Goal: Task Accomplishment & Management: Manage account settings

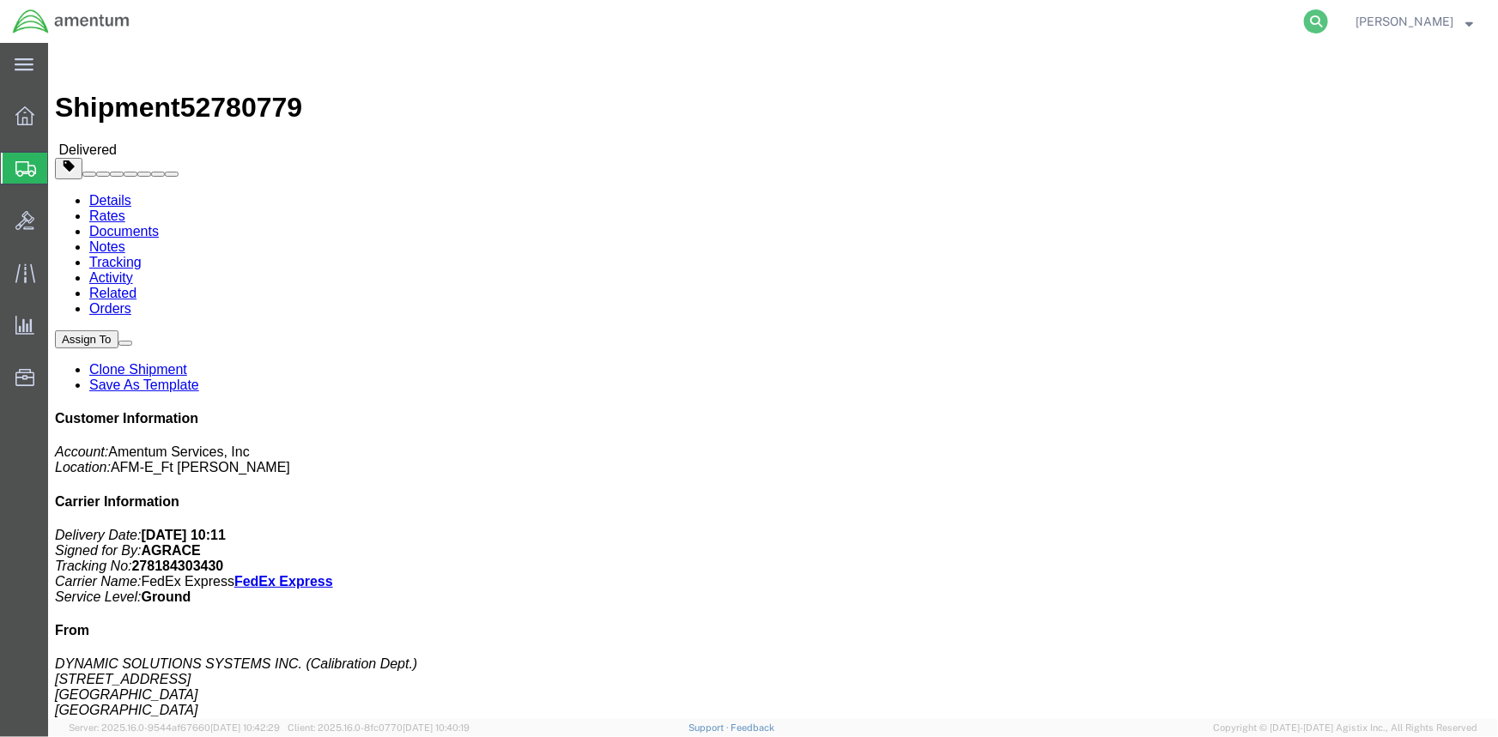
click at [1315, 25] on icon at bounding box center [1316, 21] width 24 height 24
click at [924, 25] on input "search" at bounding box center [1043, 21] width 522 height 41
paste input "56308561"
type input "56308561"
click at [1305, 20] on icon at bounding box center [1316, 21] width 24 height 24
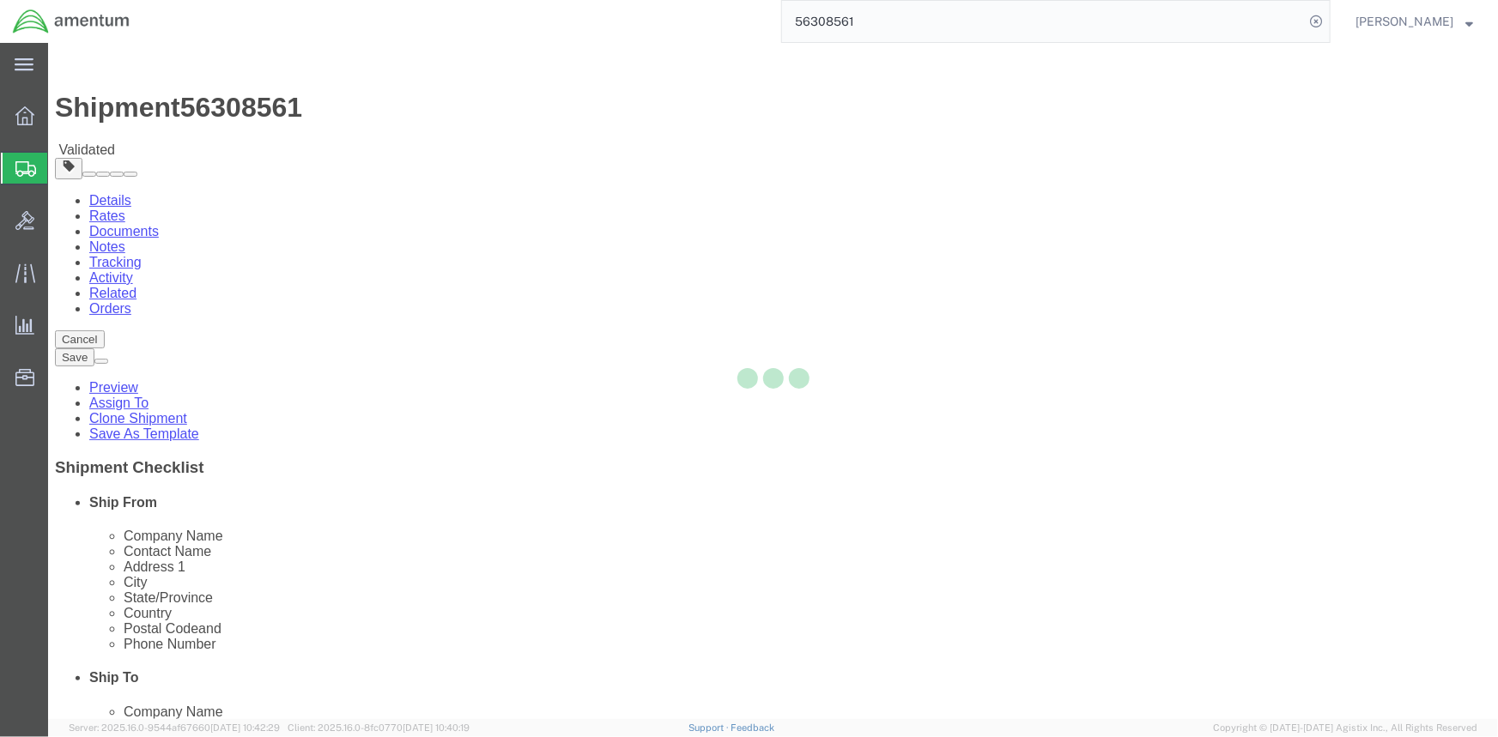
select select
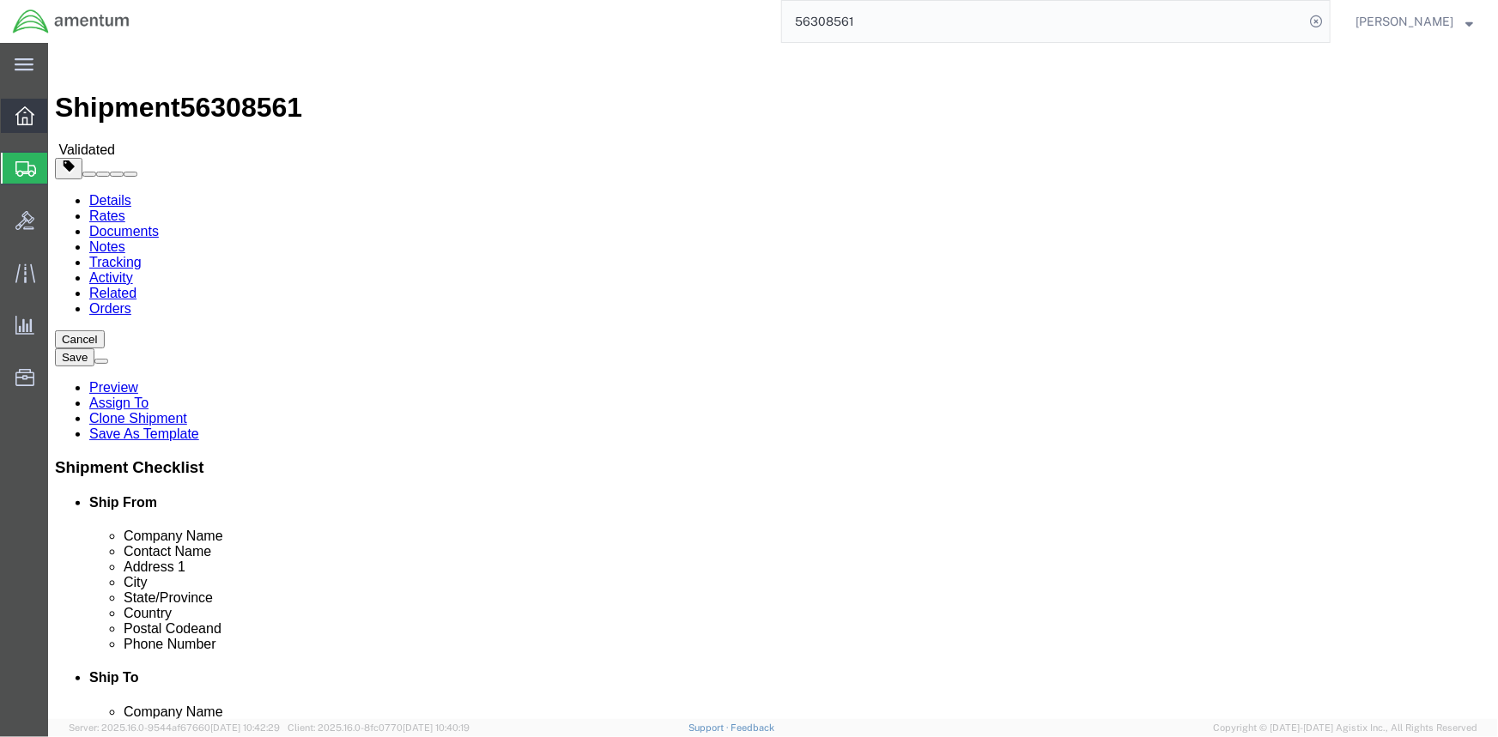
click at [32, 112] on icon at bounding box center [24, 115] width 19 height 19
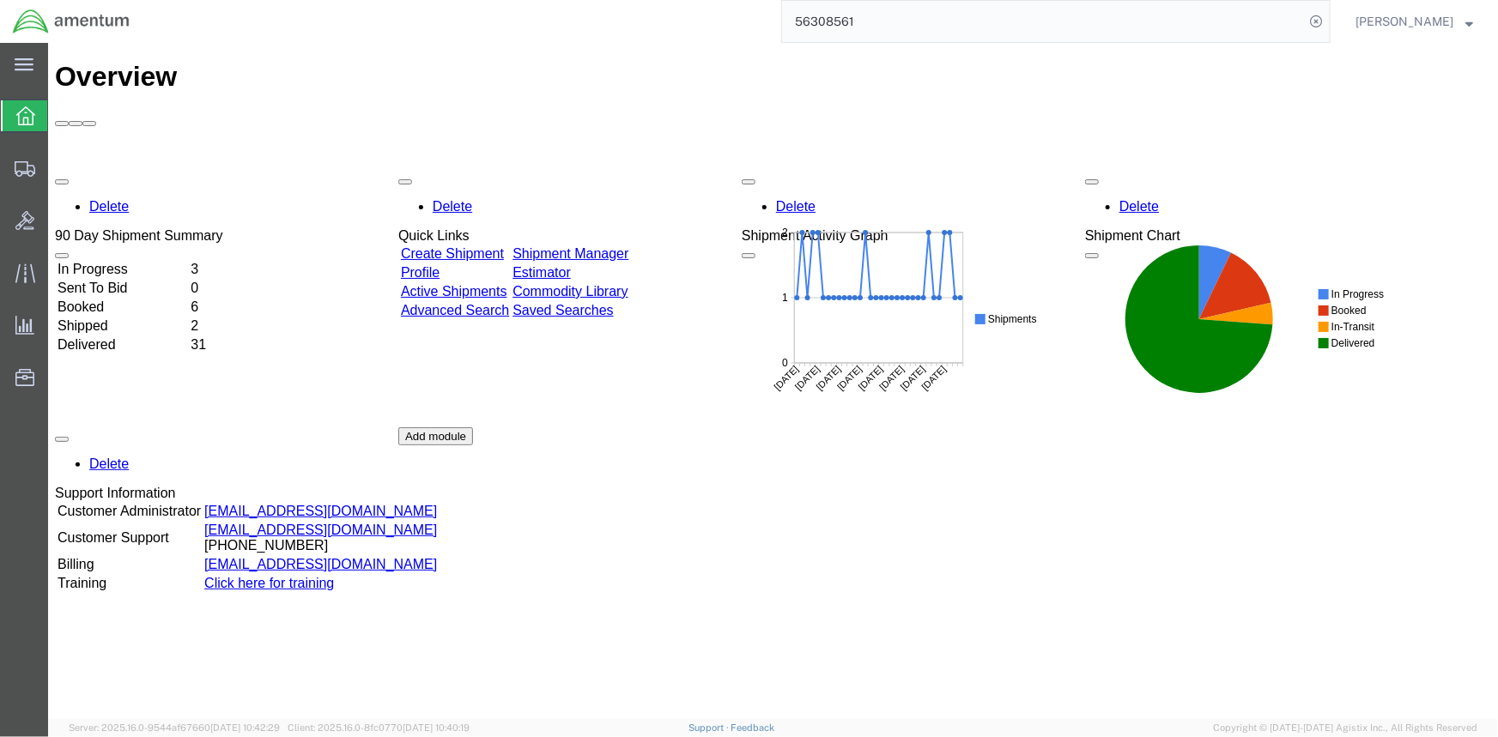
click at [456, 283] on link "Active Shipments" at bounding box center [453, 290] width 106 height 15
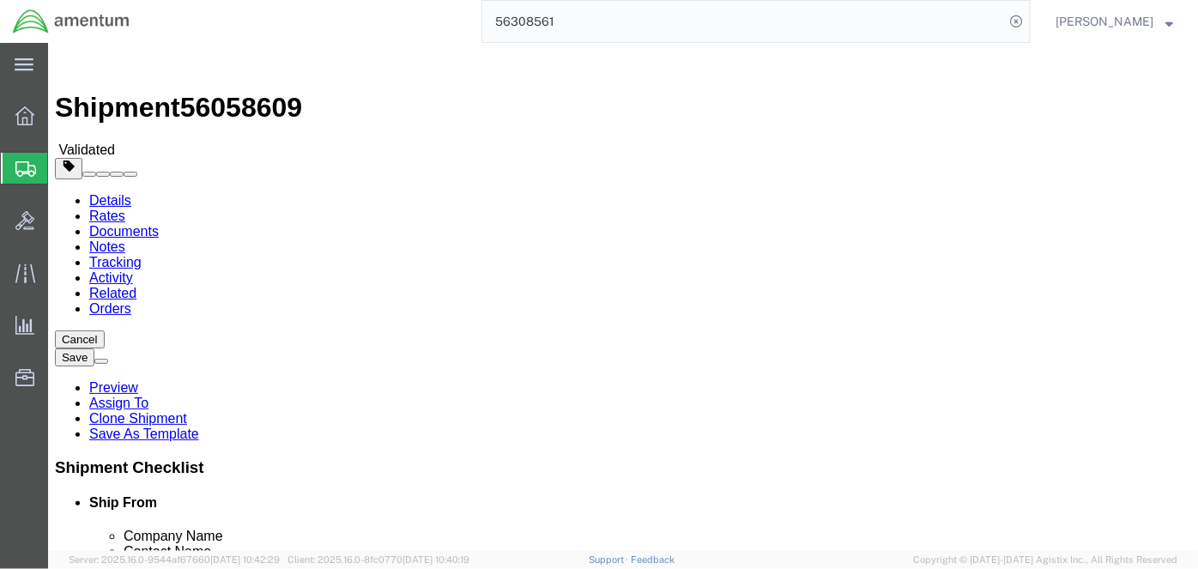
scroll to position [77, 0]
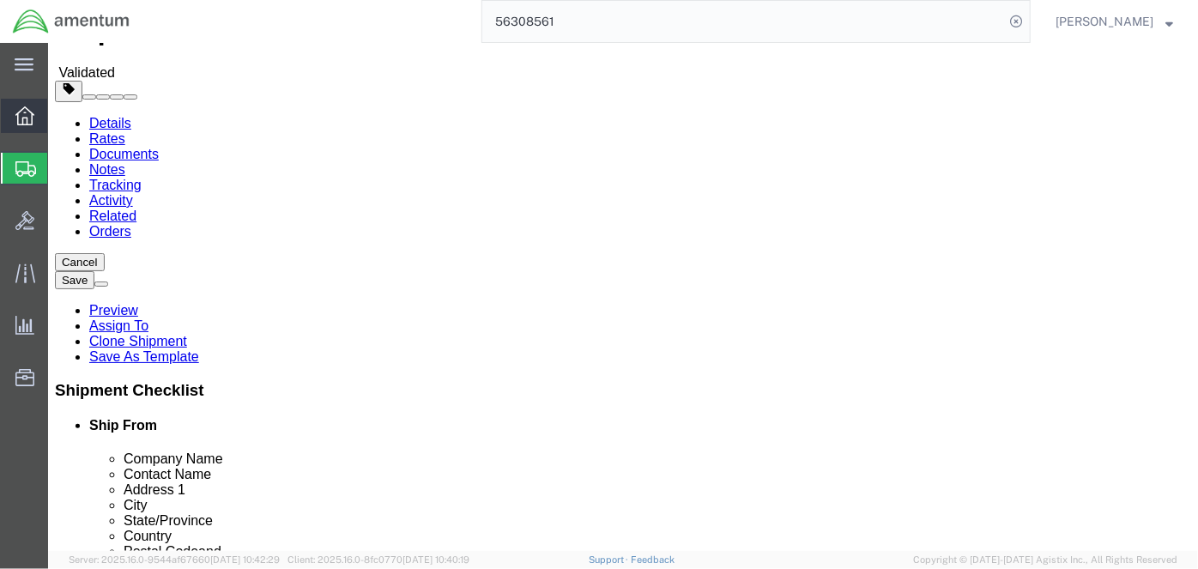
click at [25, 114] on icon at bounding box center [24, 115] width 19 height 19
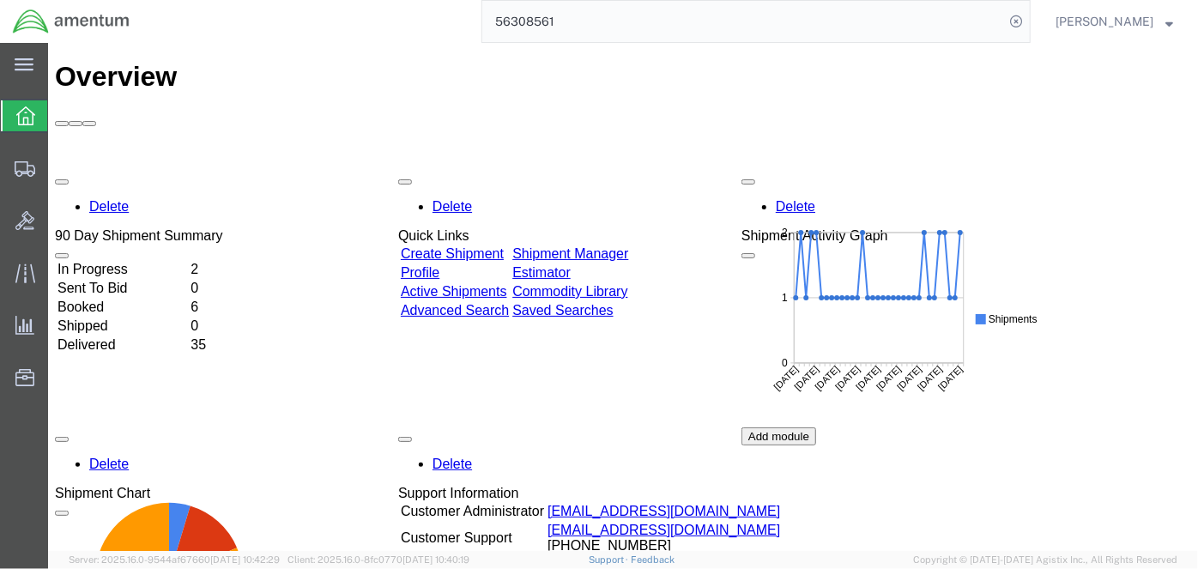
click at [463, 282] on td "Active Shipments" at bounding box center [454, 290] width 110 height 17
click at [463, 283] on link "Active Shipments" at bounding box center [453, 290] width 106 height 15
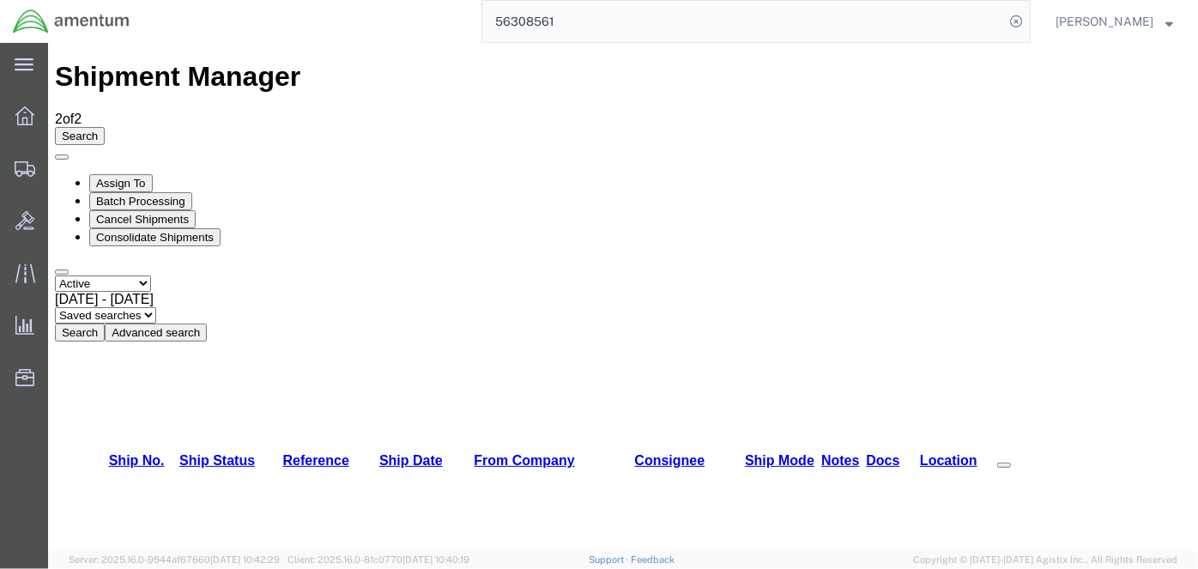
checkbox input "true"
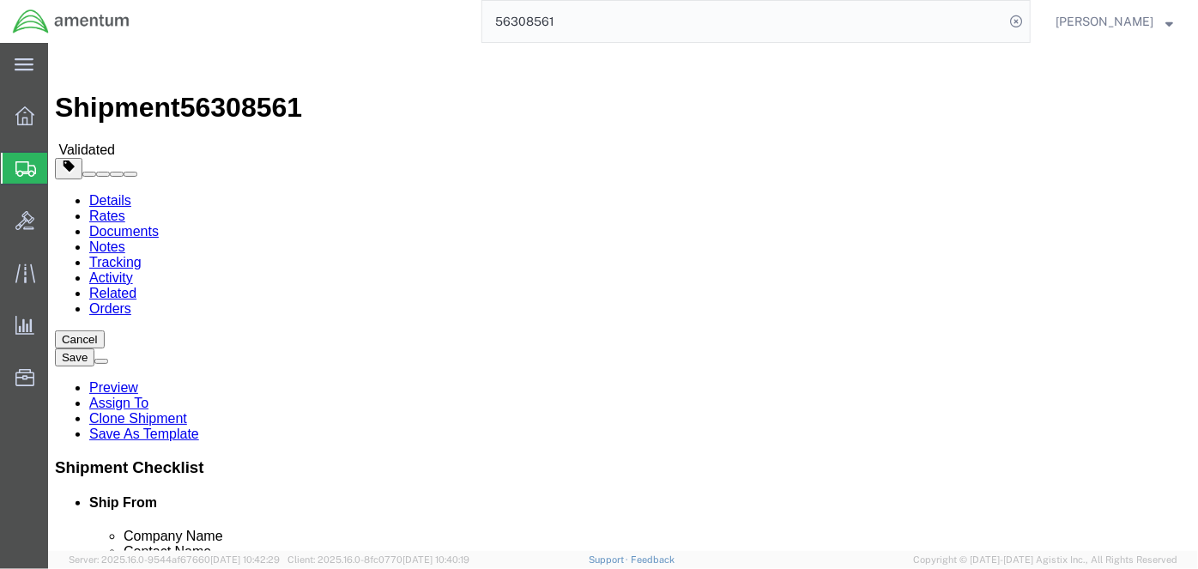
click div "Cancel Save Preview Assign To Clone Shipment Save As Template"
click button "Cancel"
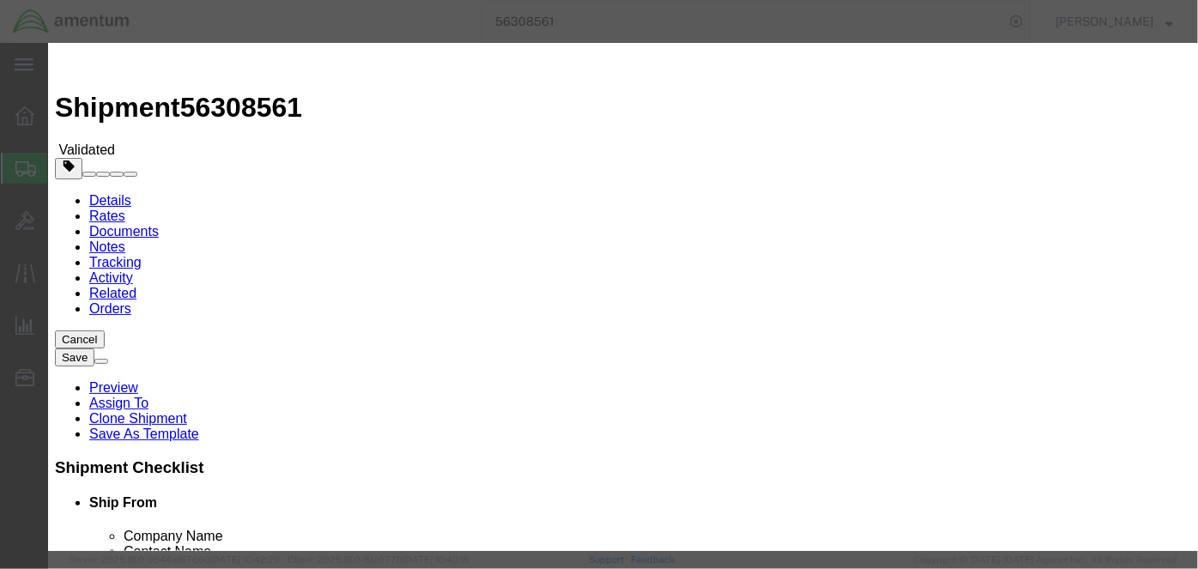
click icon "button"
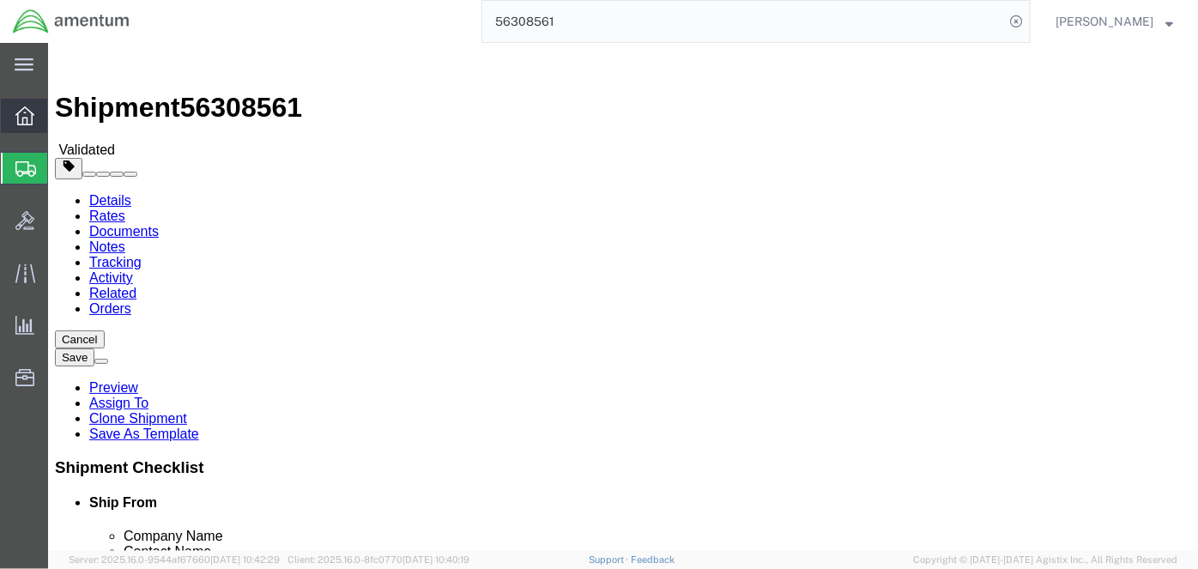
click at [27, 119] on icon at bounding box center [24, 115] width 19 height 19
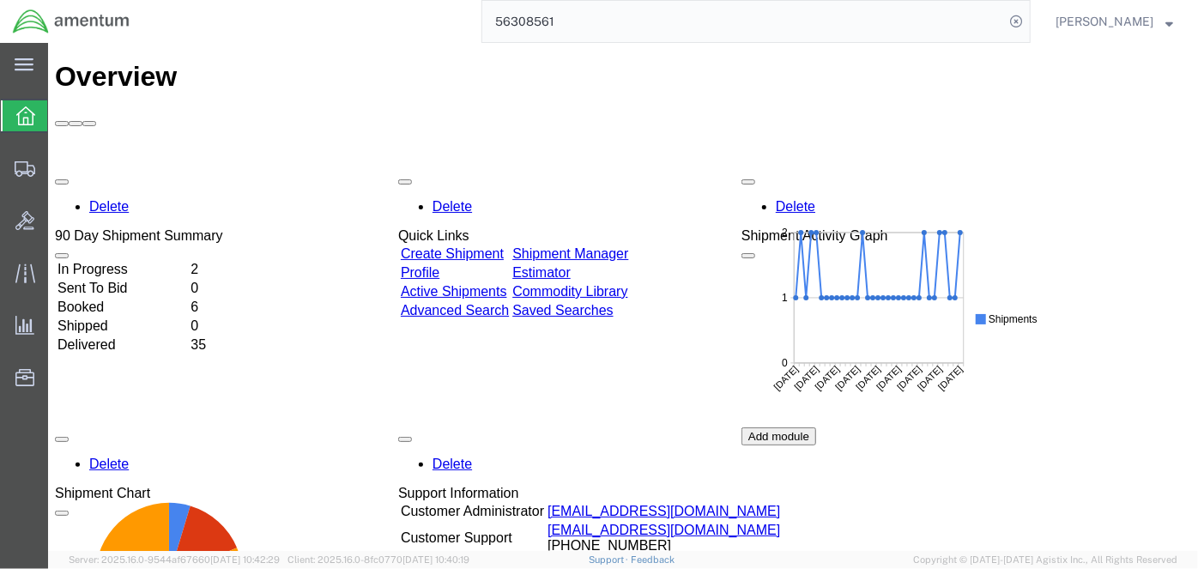
click at [462, 283] on link "Active Shipments" at bounding box center [453, 290] width 106 height 15
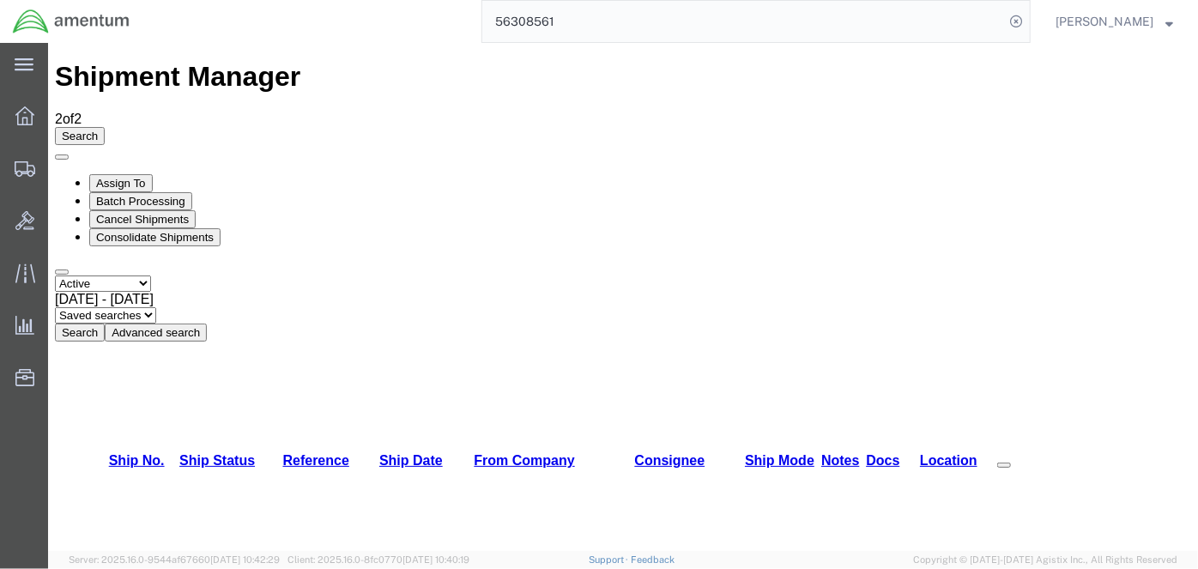
checkbox input "true"
click at [142, 452] on link "Ship No." at bounding box center [136, 459] width 56 height 15
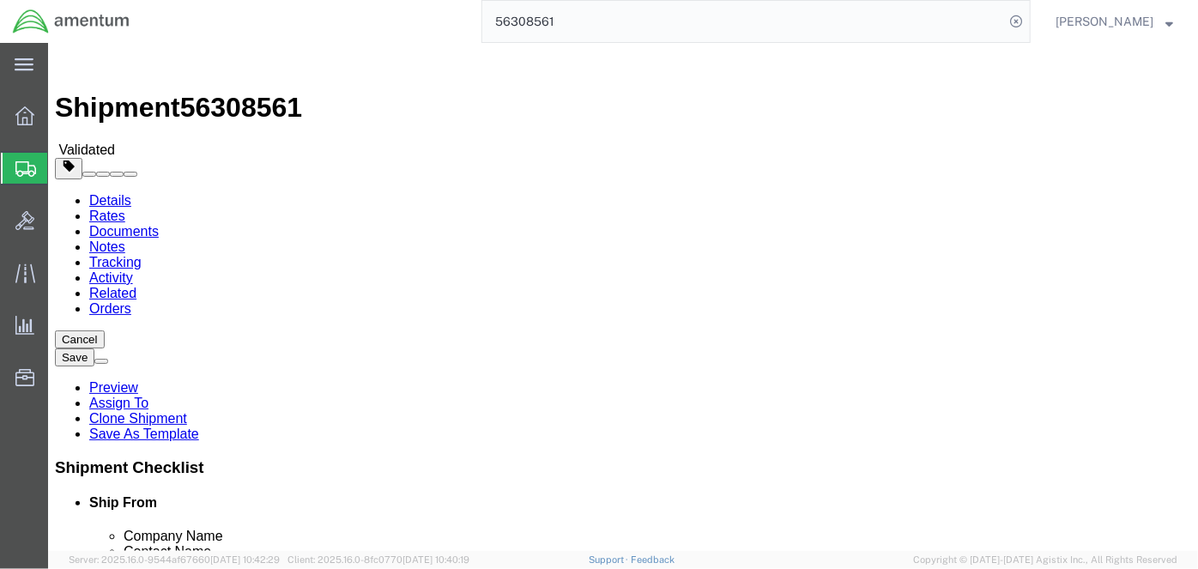
click button "Cancel"
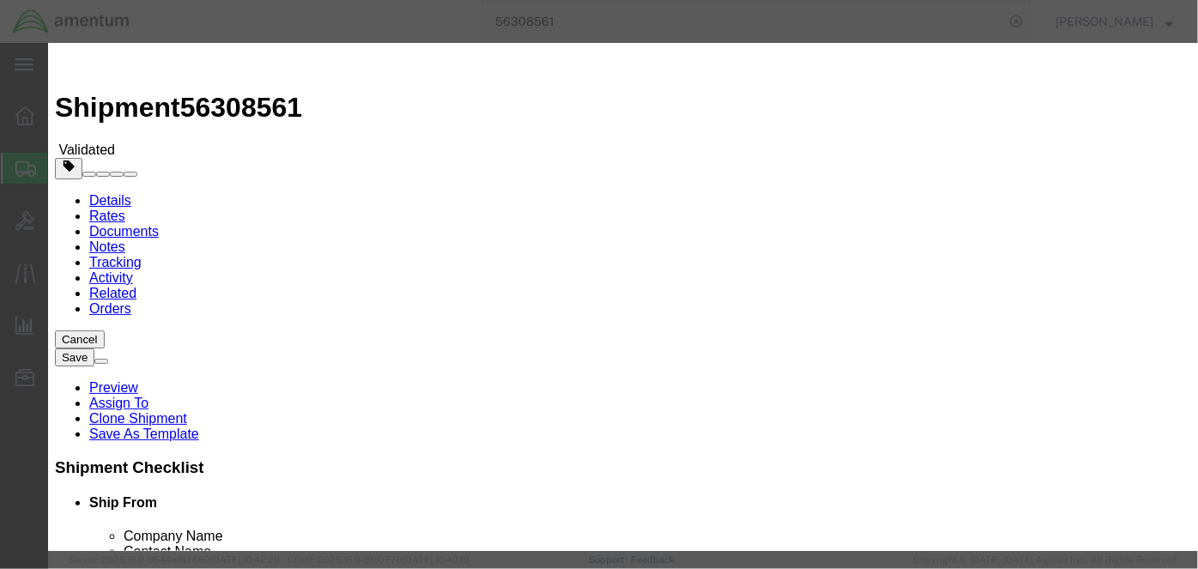
click button "Yes"
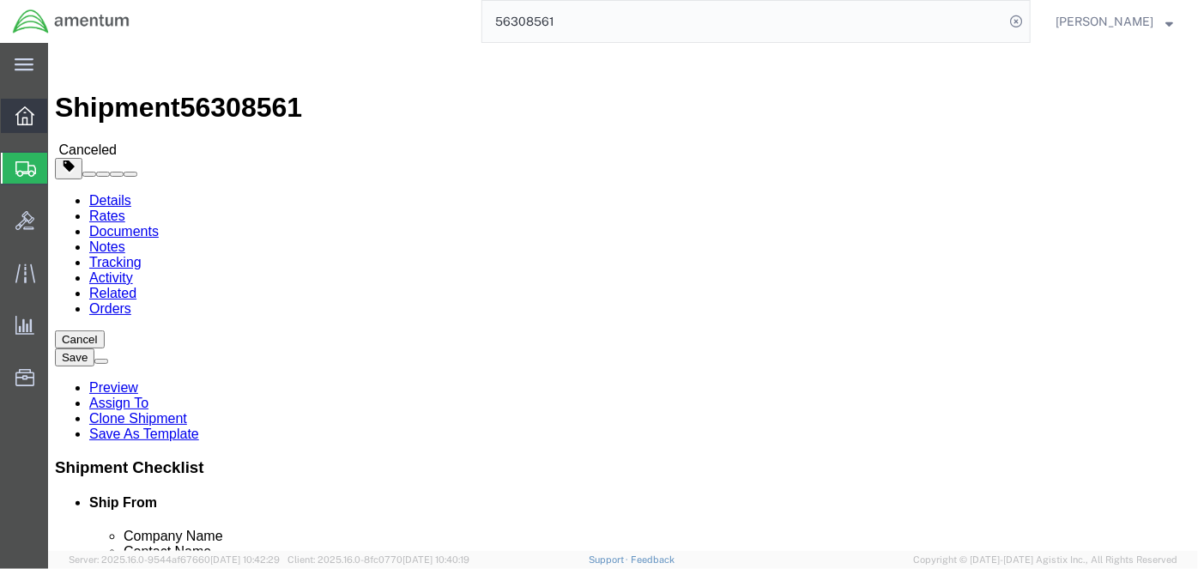
click at [21, 115] on icon at bounding box center [24, 115] width 19 height 19
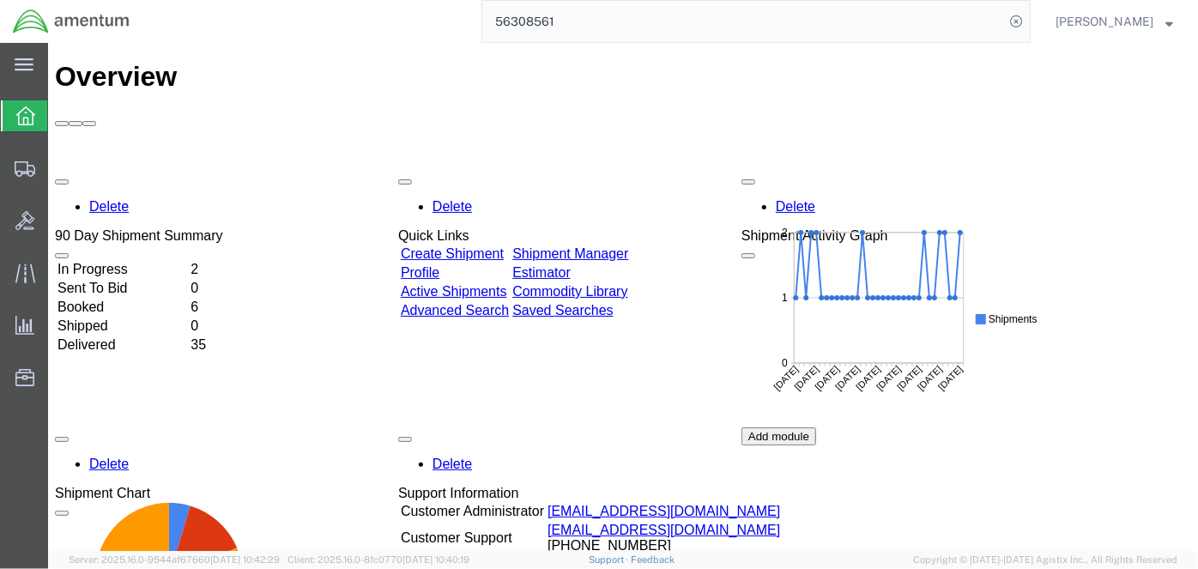
click at [496, 283] on link "Active Shipments" at bounding box center [453, 290] width 106 height 15
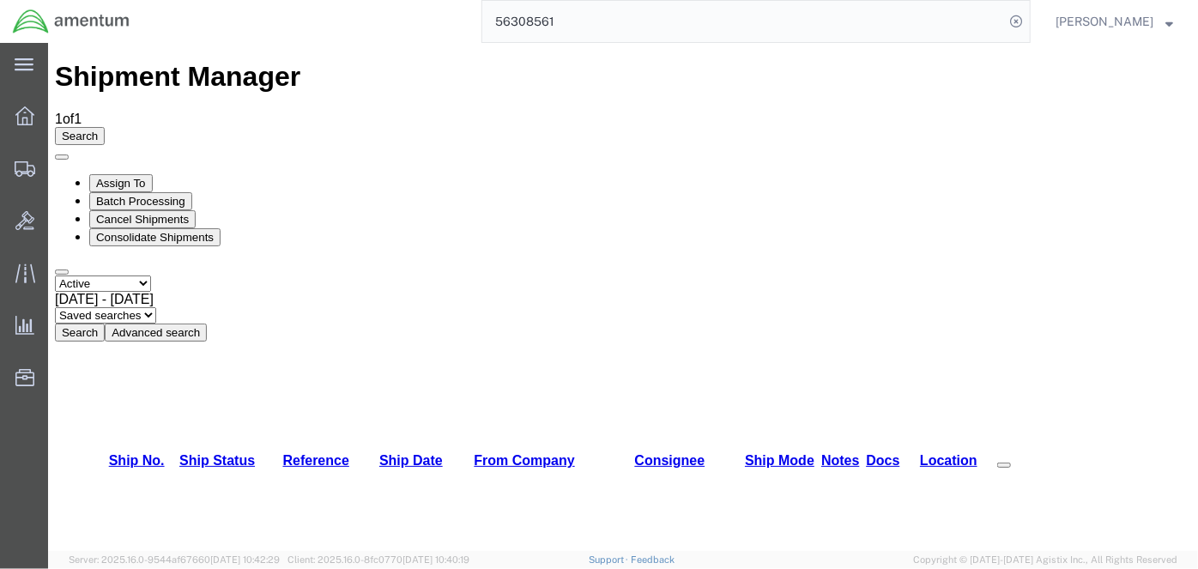
checkbox input "false"
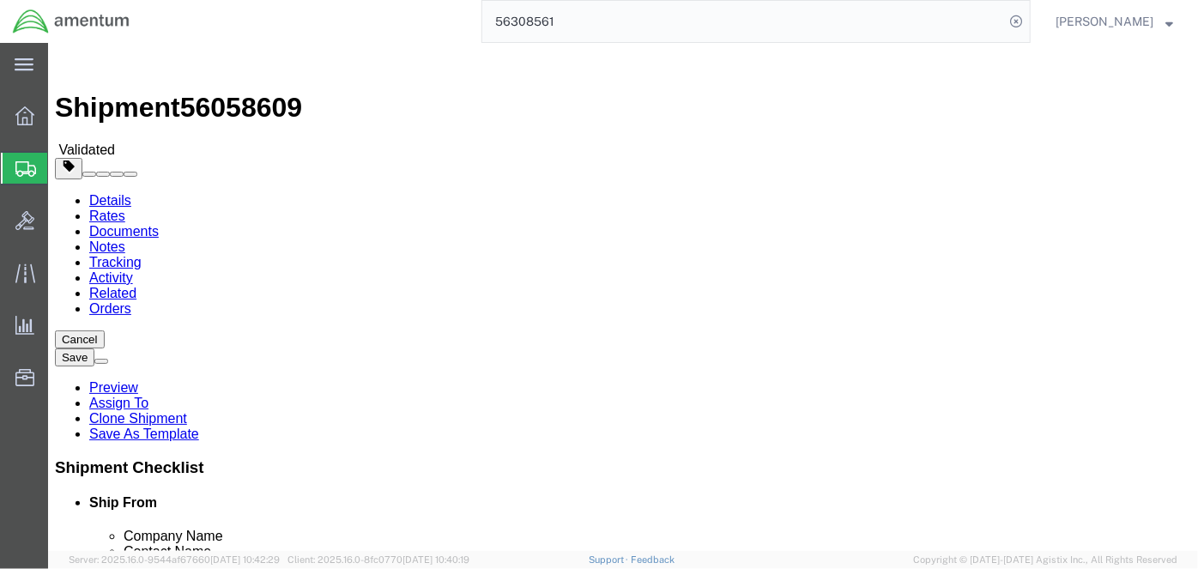
click button "Cancel"
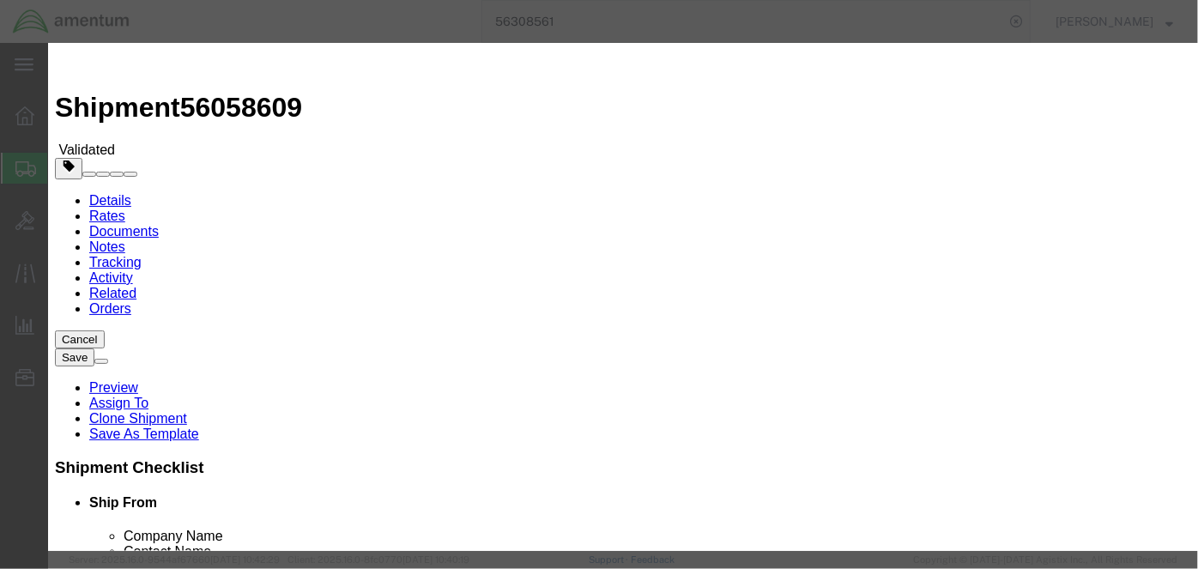
click button "Yes"
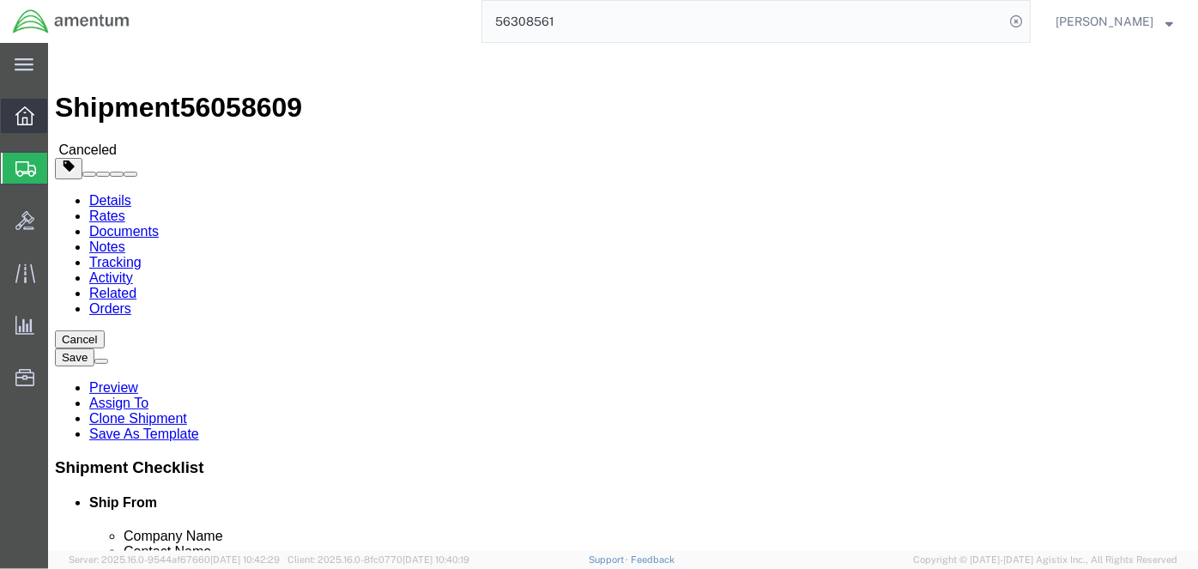
click at [30, 115] on icon at bounding box center [24, 115] width 19 height 19
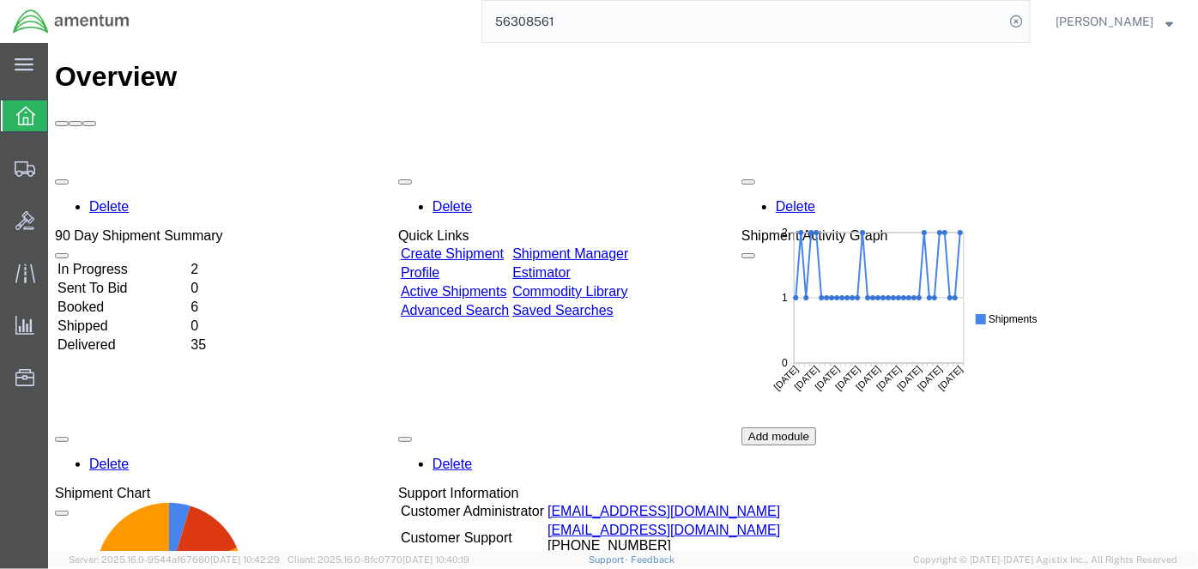
click at [482, 283] on link "Active Shipments" at bounding box center [453, 290] width 106 height 15
